Goal: Task Accomplishment & Management: Manage account settings

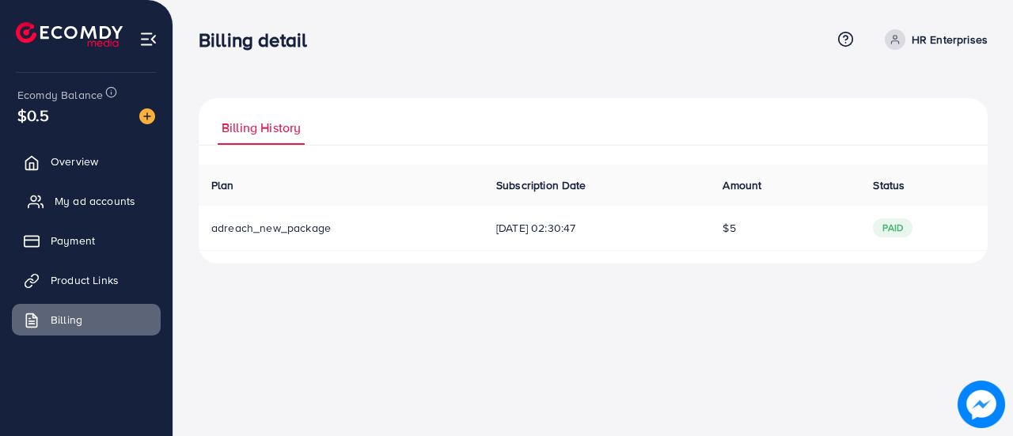
click at [85, 192] on link "My ad accounts" at bounding box center [86, 201] width 149 height 32
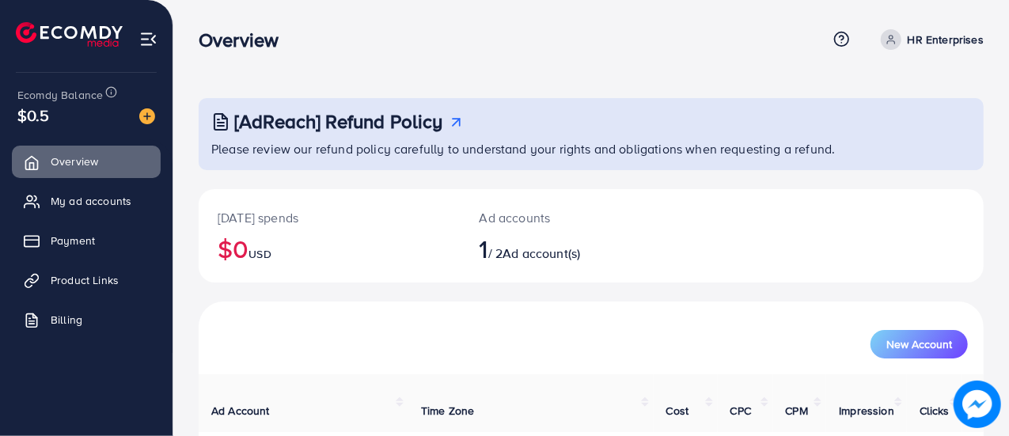
scroll to position [108, 0]
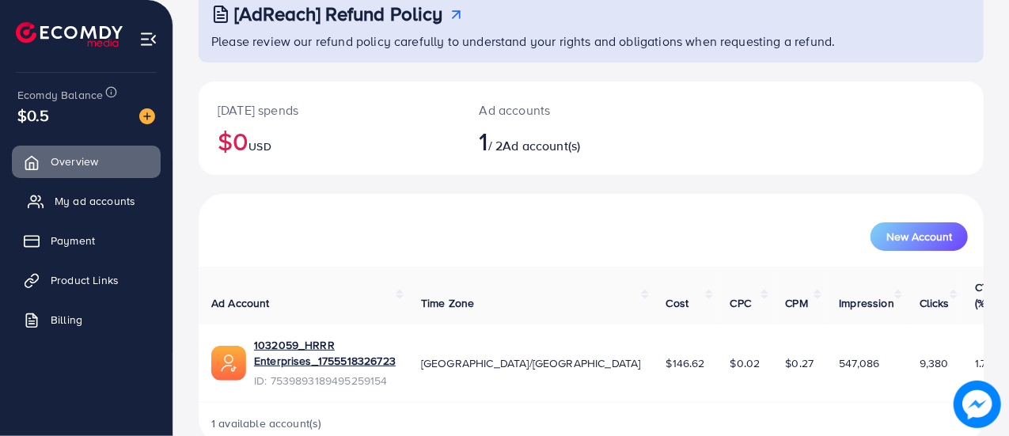
click at [81, 195] on span "My ad accounts" at bounding box center [95, 201] width 81 height 16
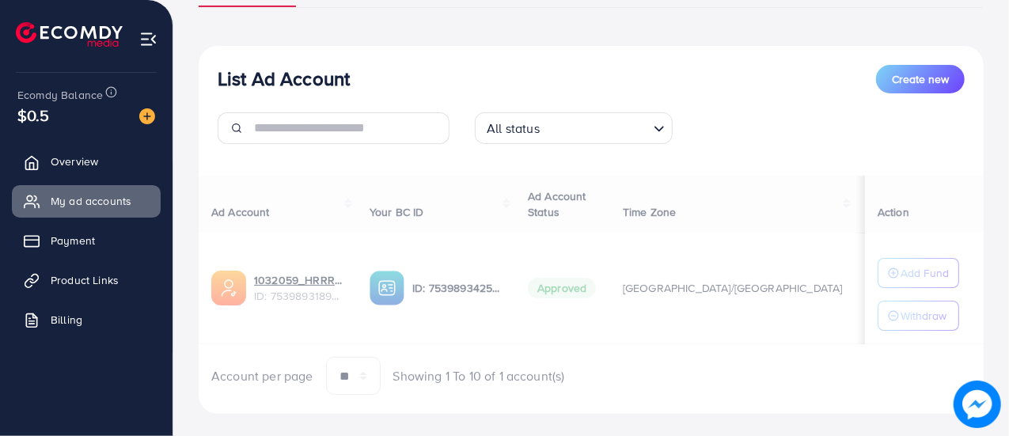
scroll to position [156, 0]
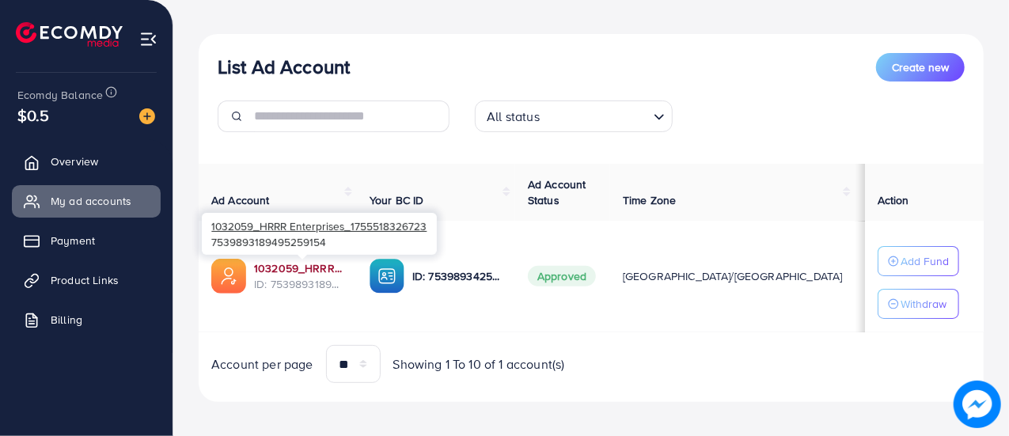
click at [315, 271] on link "1032059_HRRR Enterprises_1755518326723" at bounding box center [299, 268] width 90 height 16
